Goal: Navigation & Orientation: Find specific page/section

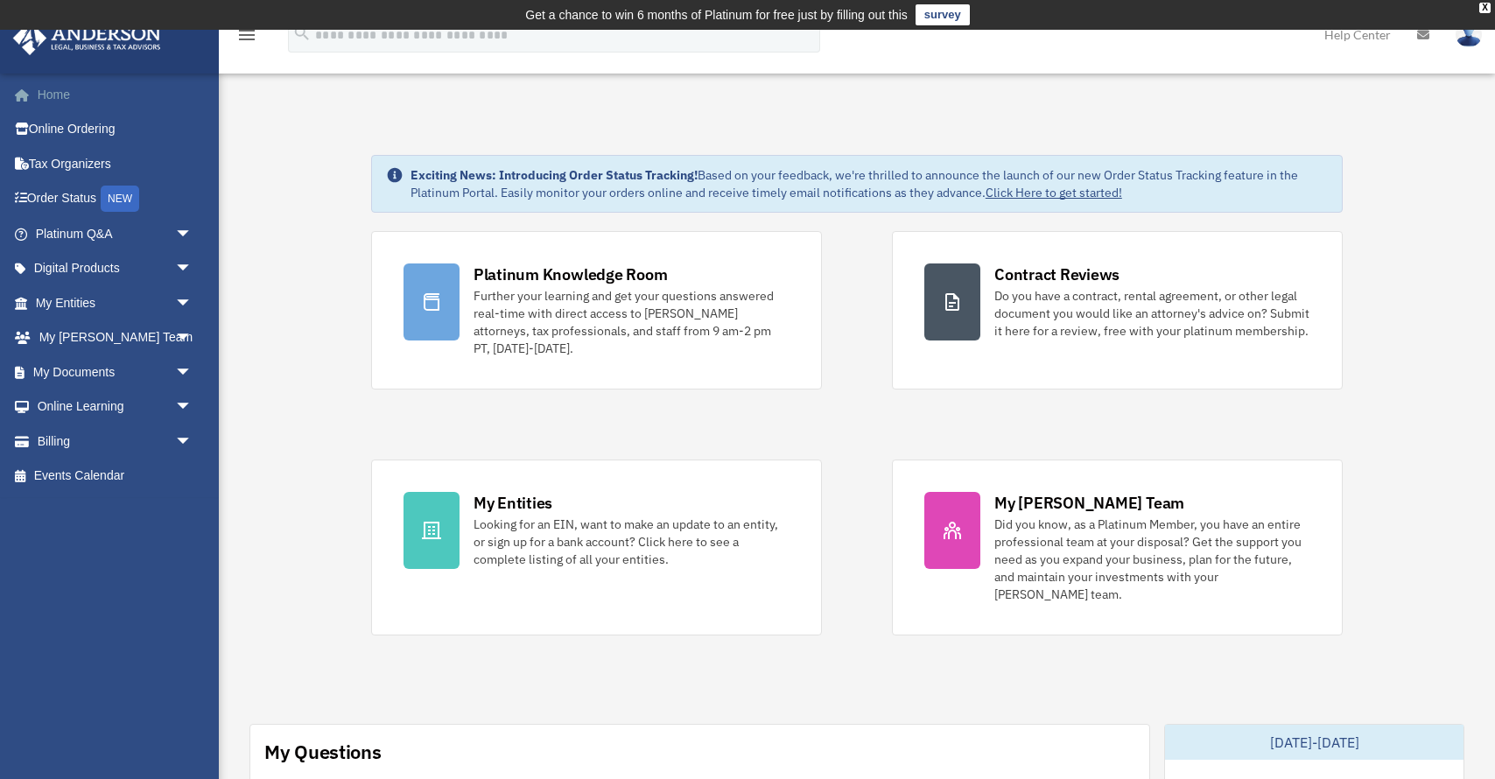
click at [58, 98] on link "Home" at bounding box center [115, 94] width 207 height 35
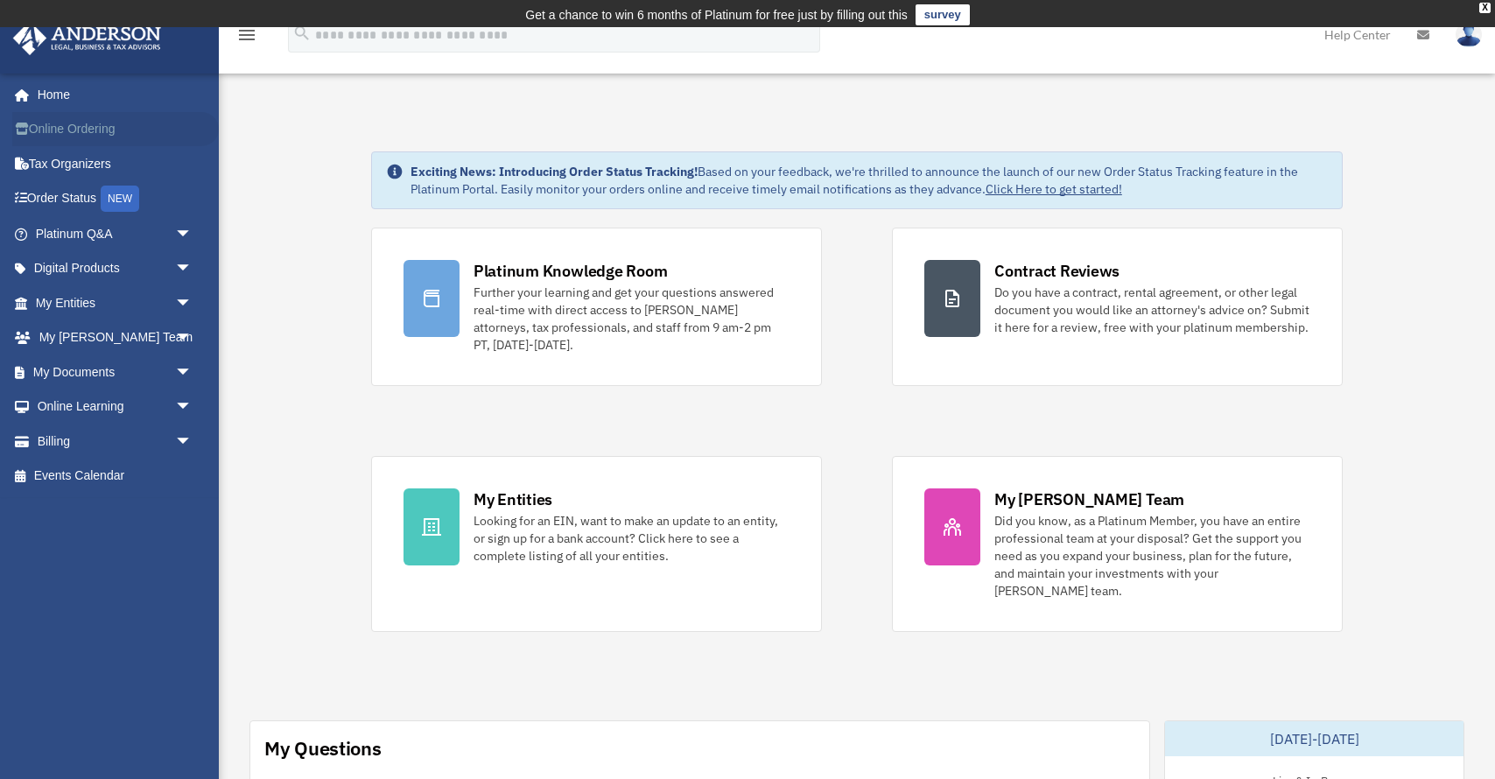
click at [61, 127] on link "Online Ordering" at bounding box center [115, 129] width 207 height 35
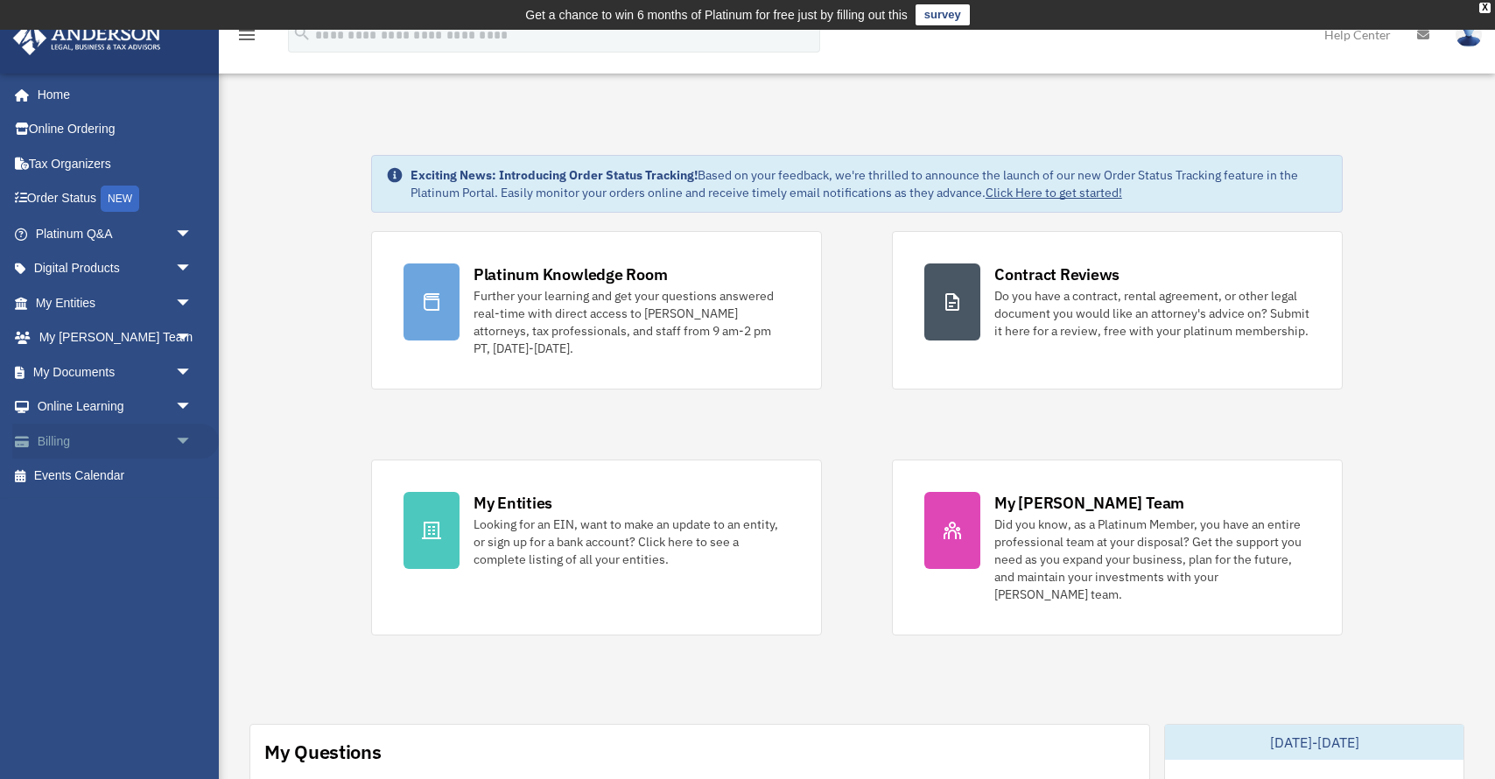
click at [114, 446] on link "Billing arrow_drop_down" at bounding box center [115, 441] width 207 height 35
click at [110, 445] on link "Billing arrow_drop_down" at bounding box center [115, 441] width 207 height 35
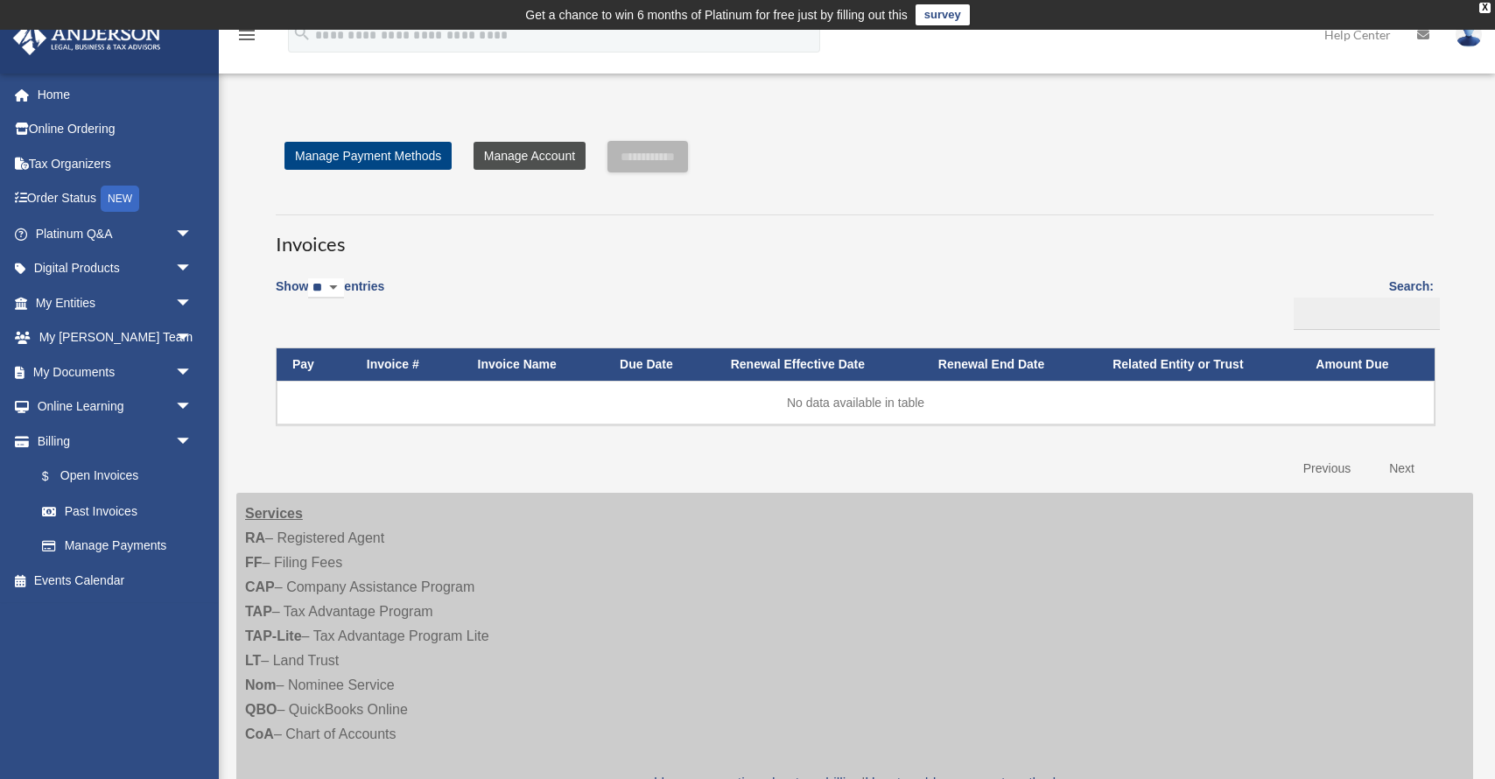
click at [515, 156] on link "Manage Account" at bounding box center [530, 156] width 112 height 28
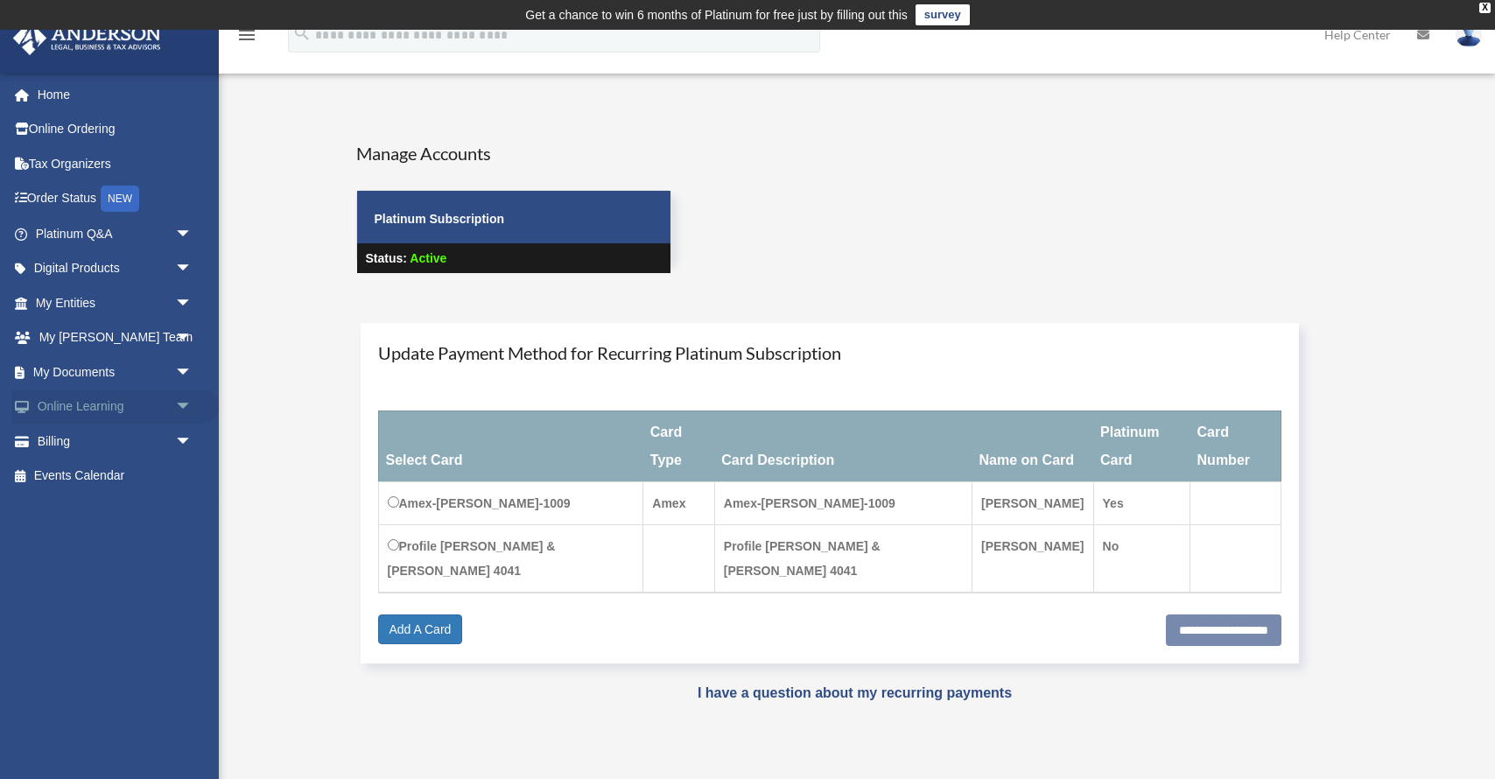
click at [81, 401] on link "Online Learning arrow_drop_down" at bounding box center [115, 407] width 207 height 35
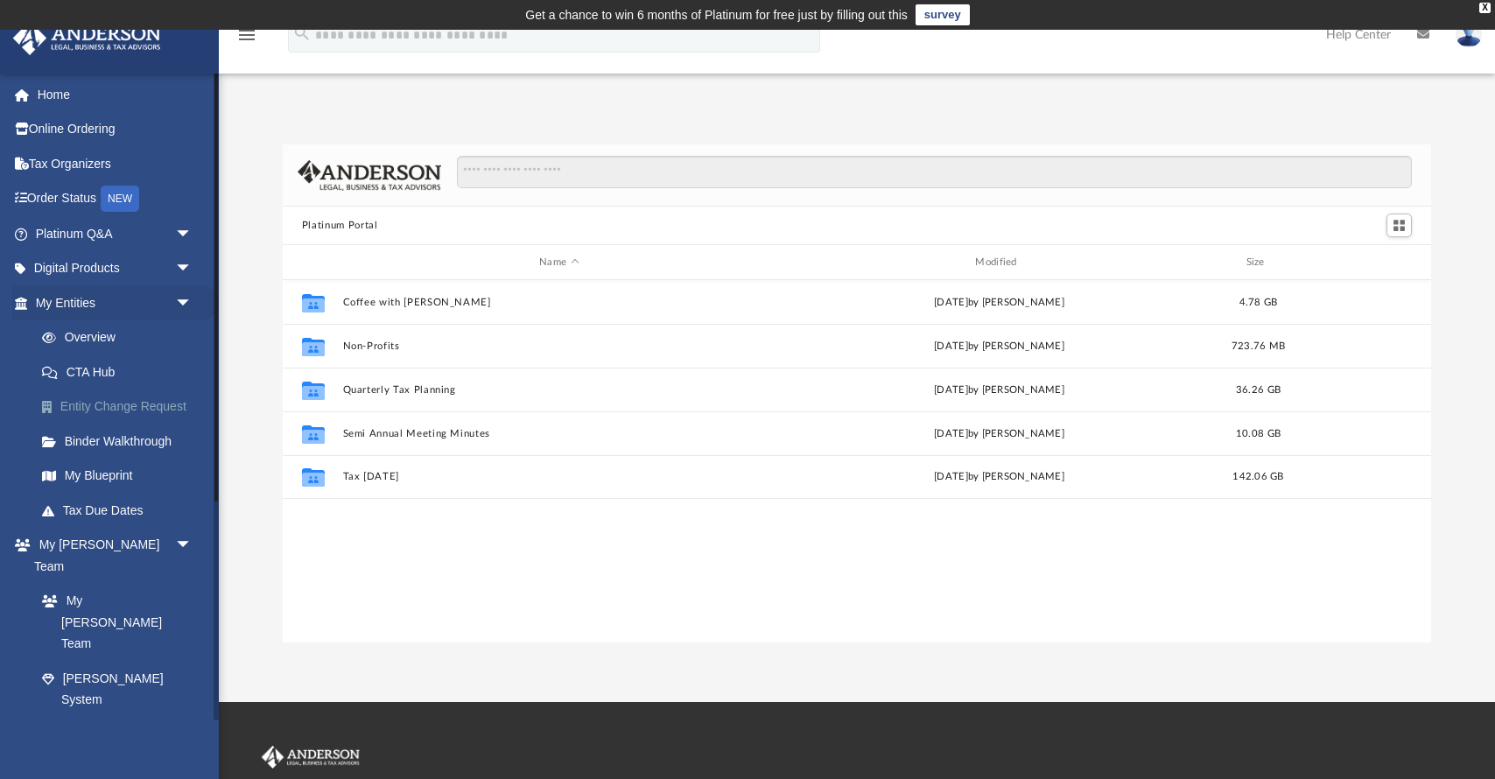
scroll to position [397, 1148]
click at [106, 235] on link "Platinum Q&A arrow_drop_down" at bounding box center [115, 233] width 207 height 35
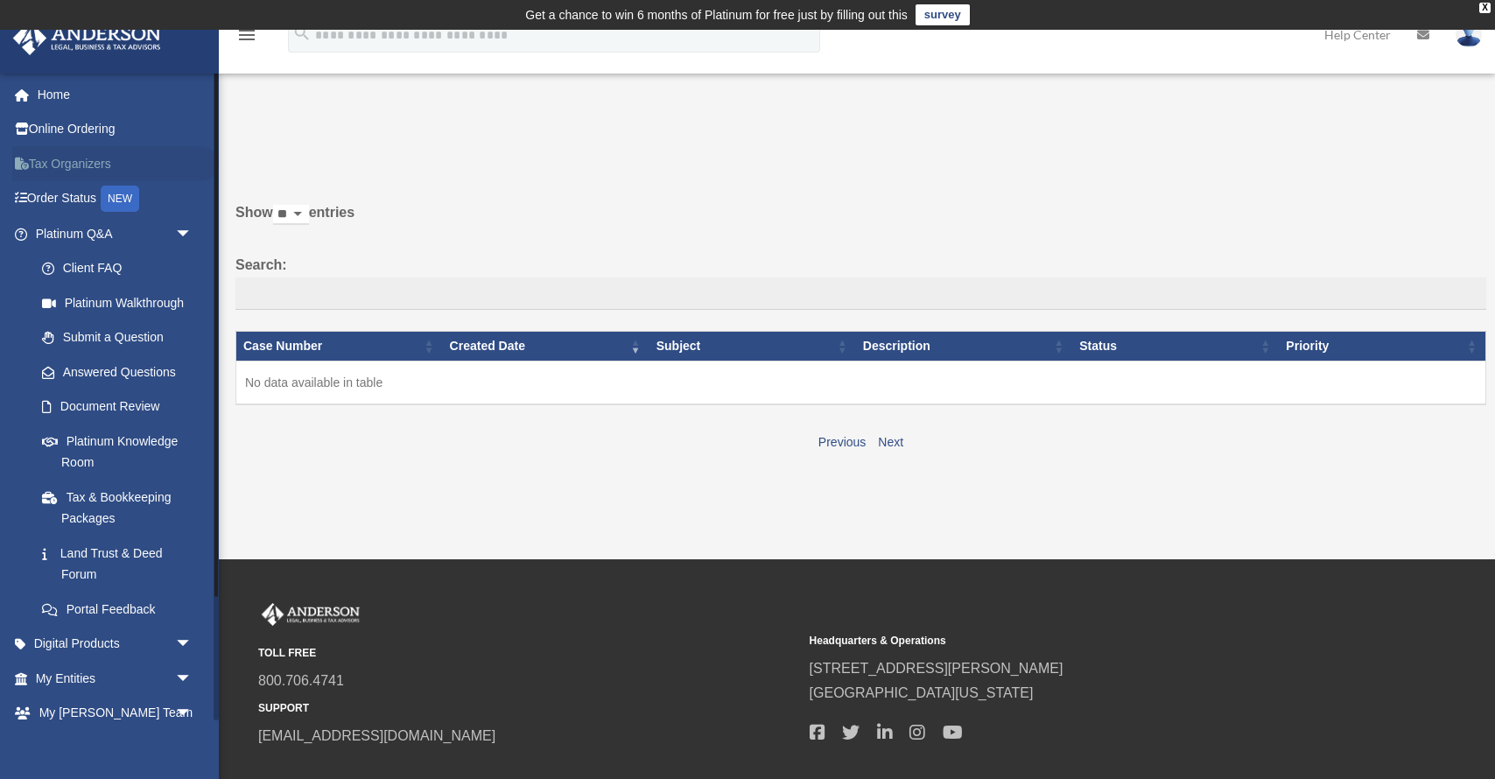
click at [77, 163] on link "Tax Organizers" at bounding box center [115, 163] width 207 height 35
